Goal: Transaction & Acquisition: Subscribe to service/newsletter

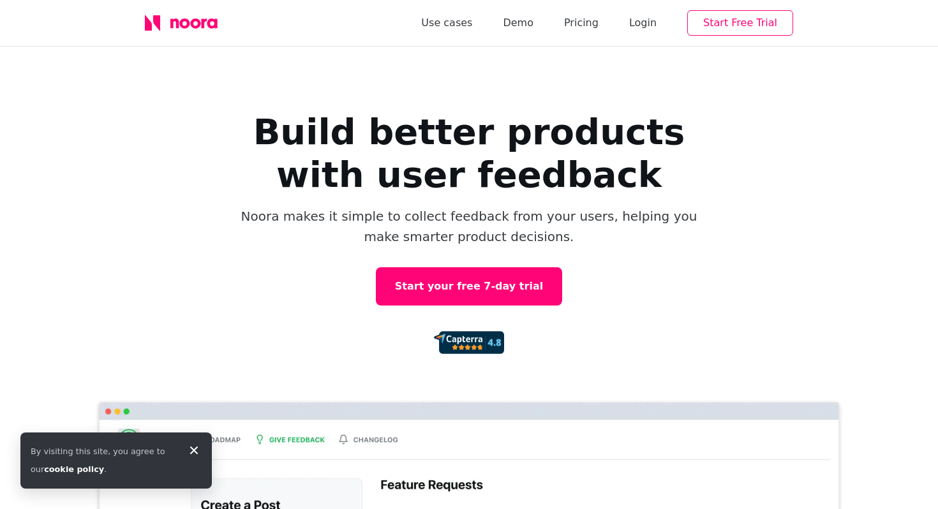
click at [728, 26] on button "Start Free Trial" at bounding box center [740, 23] width 106 height 26
click at [475, 289] on link "Start your free 7-day trial" at bounding box center [469, 286] width 186 height 38
click at [435, 280] on link "Start your free 7-day trial" at bounding box center [469, 286] width 186 height 38
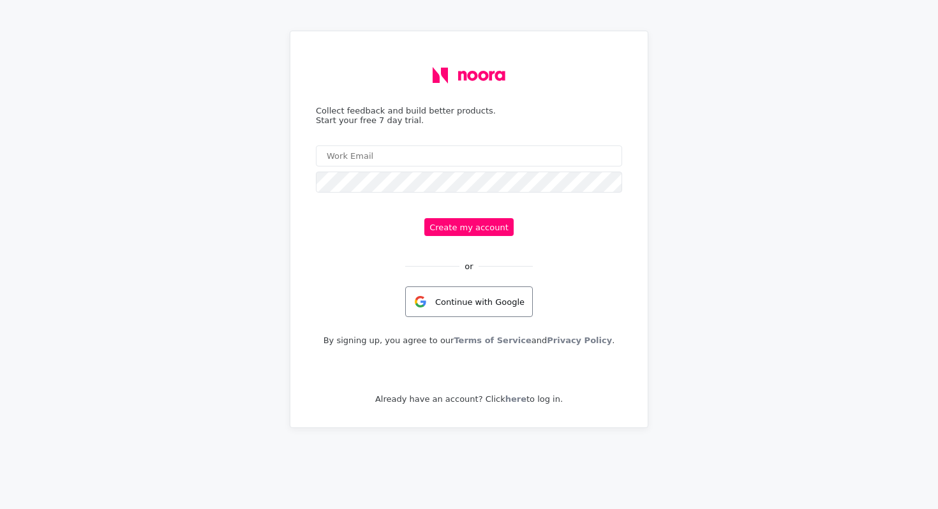
click at [454, 299] on div "Continue with Google" at bounding box center [469, 301] width 128 height 31
click at [487, 228] on button "Create my account" at bounding box center [468, 227] width 89 height 18
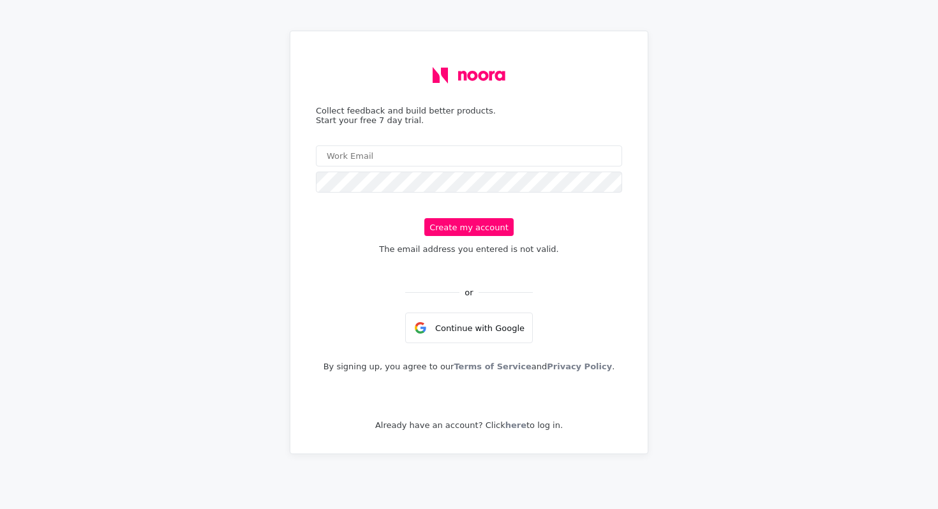
click at [365, 162] on input "email" at bounding box center [469, 155] width 306 height 21
type input "yoom.katagiri@gmail.com"
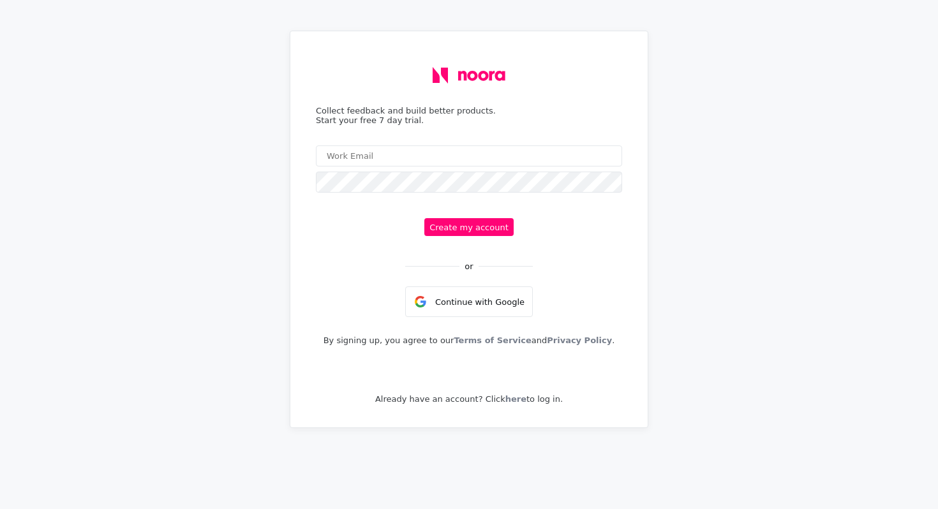
click at [390, 158] on input "email" at bounding box center [469, 155] width 306 height 21
type input "yoom.katagiri@gmail.com"
click at [466, 232] on button "Create my account" at bounding box center [468, 227] width 89 height 18
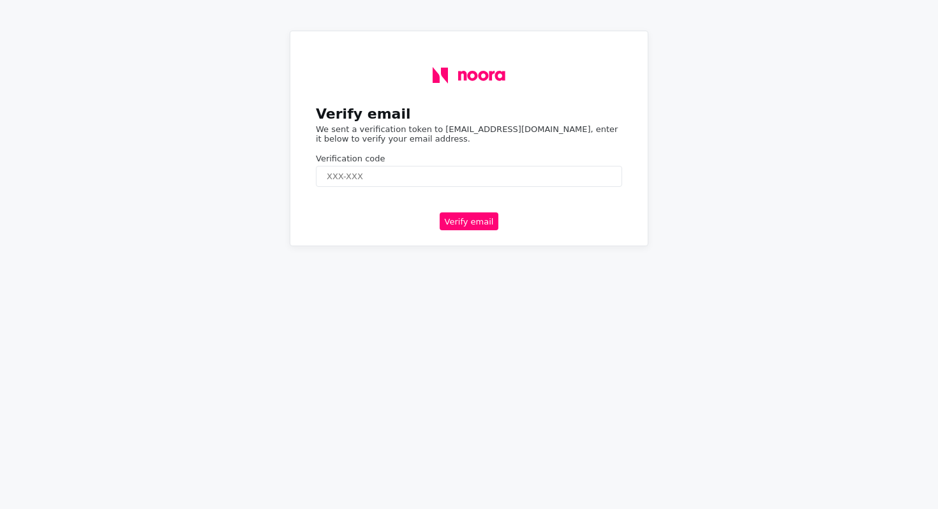
click at [441, 174] on input "text" at bounding box center [469, 176] width 306 height 21
paste input "345145"
type input "345145"
click at [457, 216] on button "Verify email" at bounding box center [469, 221] width 59 height 18
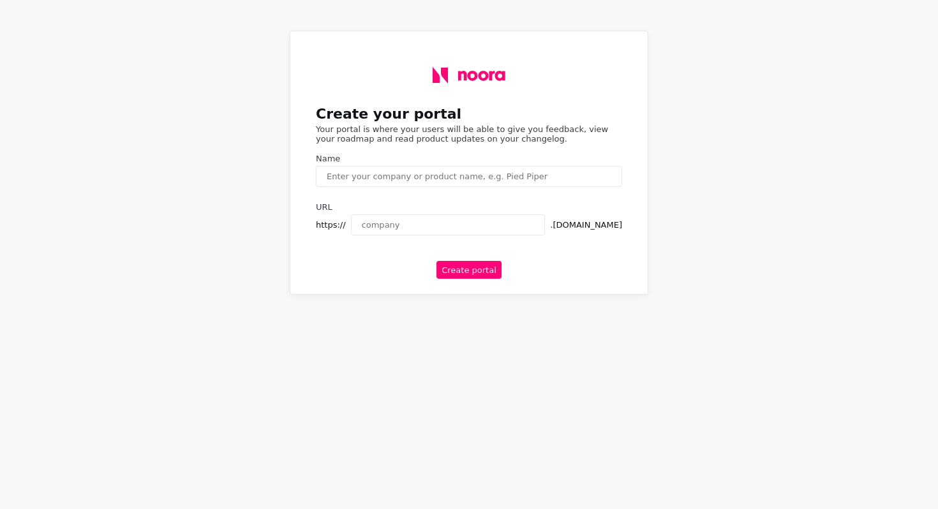
click at [457, 216] on input "text" at bounding box center [448, 224] width 195 height 21
click at [410, 156] on div "Name" at bounding box center [469, 159] width 306 height 10
click at [410, 167] on input "text" at bounding box center [469, 176] width 306 height 21
type input "test"
click at [403, 227] on input "text" at bounding box center [448, 224] width 195 height 21
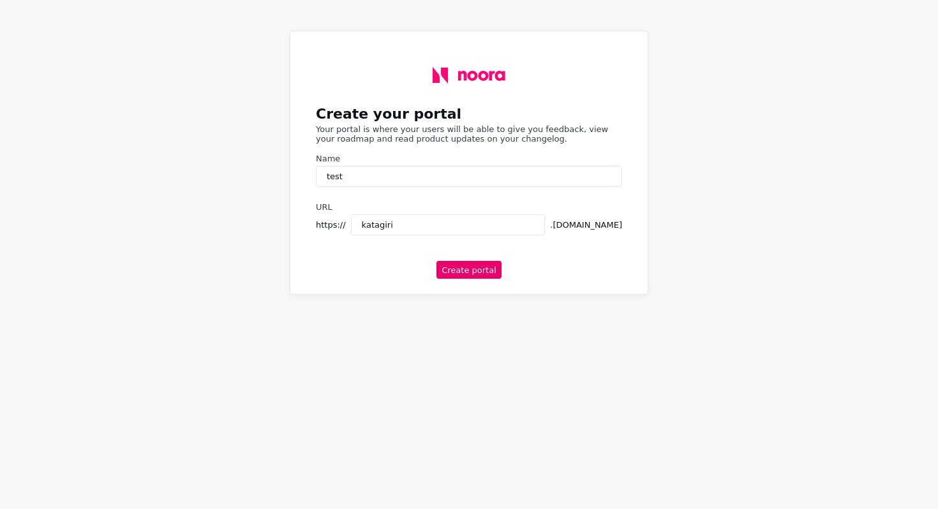
type input "katagiri"
click at [475, 263] on button "Create portal" at bounding box center [468, 270] width 65 height 18
